Goal: Communication & Community: Answer question/provide support

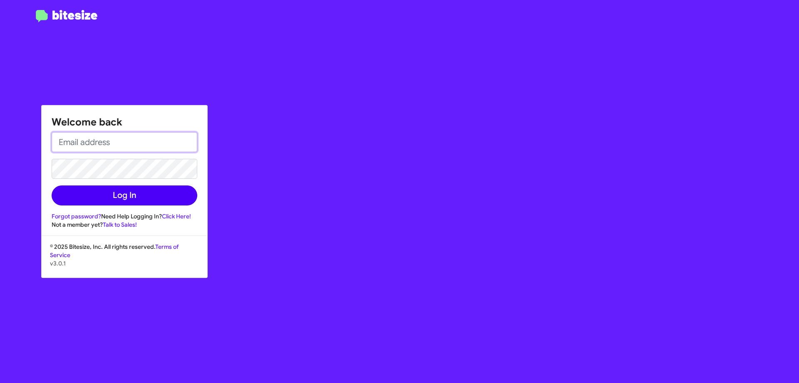
type input "ryjones@ourismancars.com"
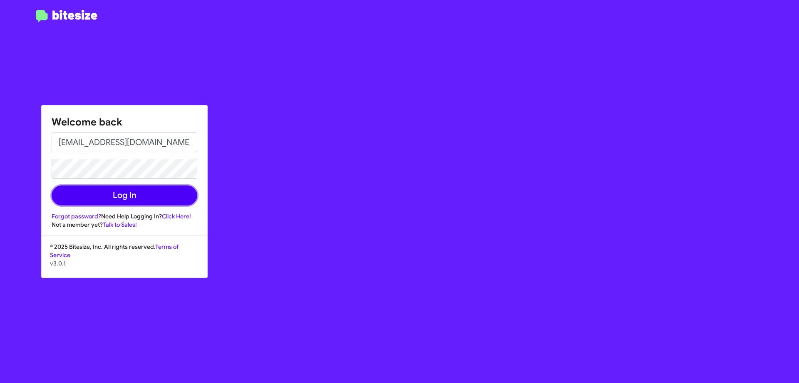
click at [166, 204] on button "Log In" at bounding box center [125, 195] width 146 height 20
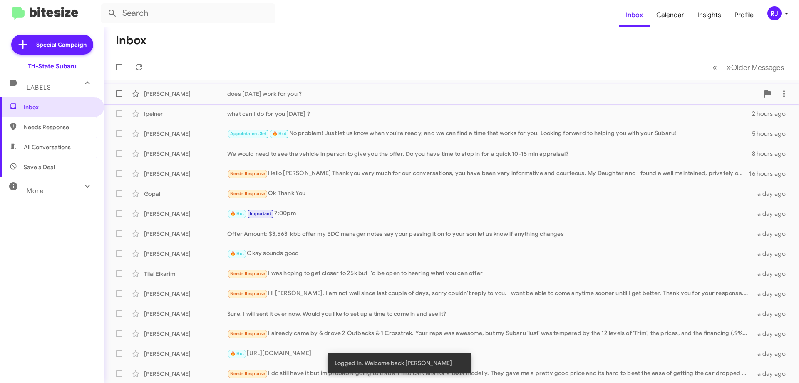
click at [279, 95] on div "does [DATE] work for you ?" at bounding box center [493, 94] width 532 height 8
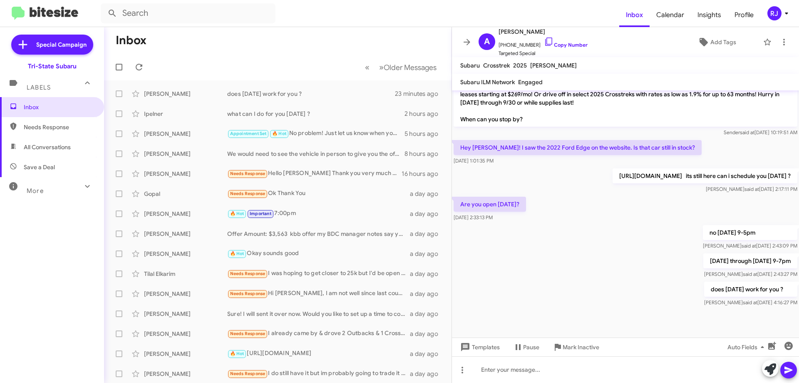
scroll to position [686, 0]
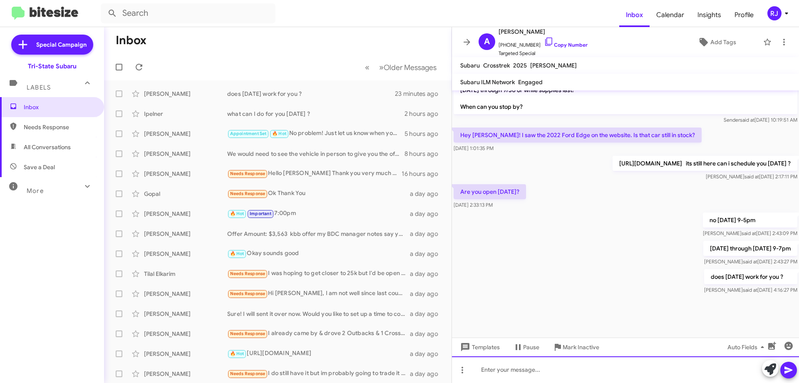
click at [529, 368] on div at bounding box center [625, 369] width 347 height 27
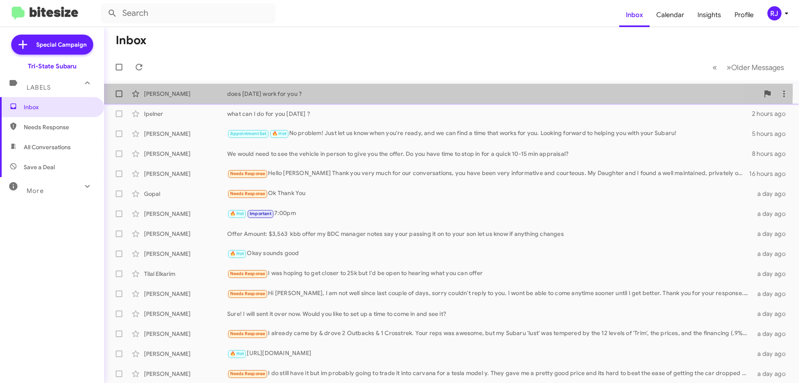
click at [240, 89] on div "[PERSON_NAME] does [DATE] work for you ? 23 minutes ago" at bounding box center [452, 93] width 682 height 17
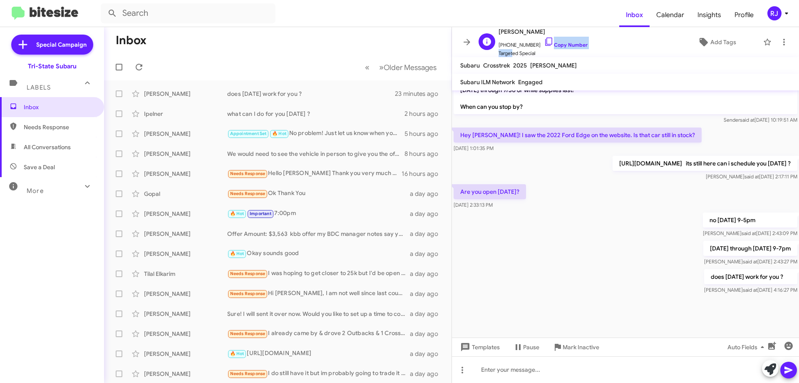
scroll to position [0, 0]
drag, startPoint x: 532, startPoint y: 45, endPoint x: 504, endPoint y: 45, distance: 27.5
click at [504, 45] on span "[PHONE_NUMBER] Copy Number" at bounding box center [543, 42] width 89 height 12
copy span "6102022865"
